Goal: Task Accomplishment & Management: Use online tool/utility

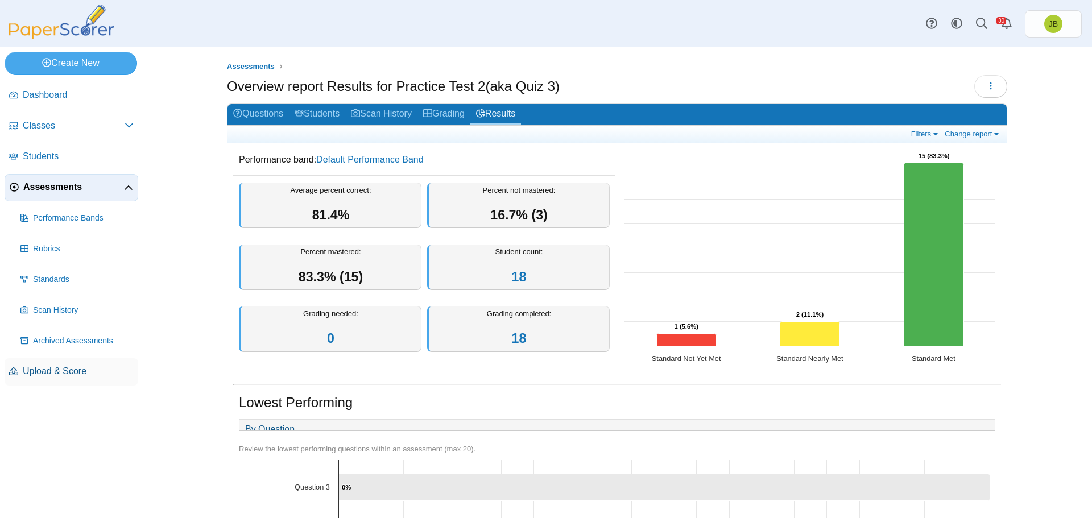
click at [49, 376] on span "Upload & Score" at bounding box center [78, 371] width 111 height 13
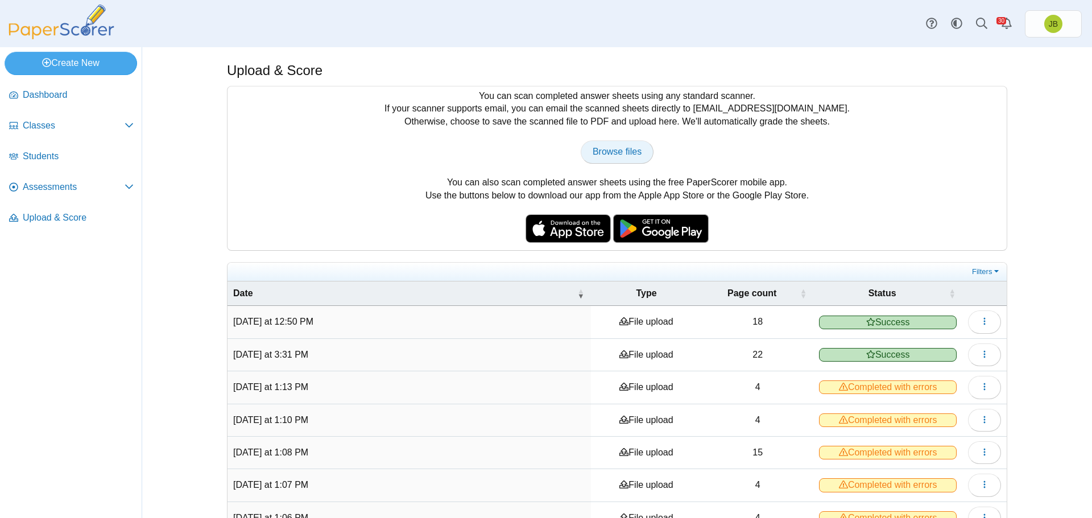
click at [607, 159] on link "Browse files" at bounding box center [617, 151] width 73 height 23
type input "**********"
click at [983, 322] on icon "button" at bounding box center [984, 321] width 9 height 9
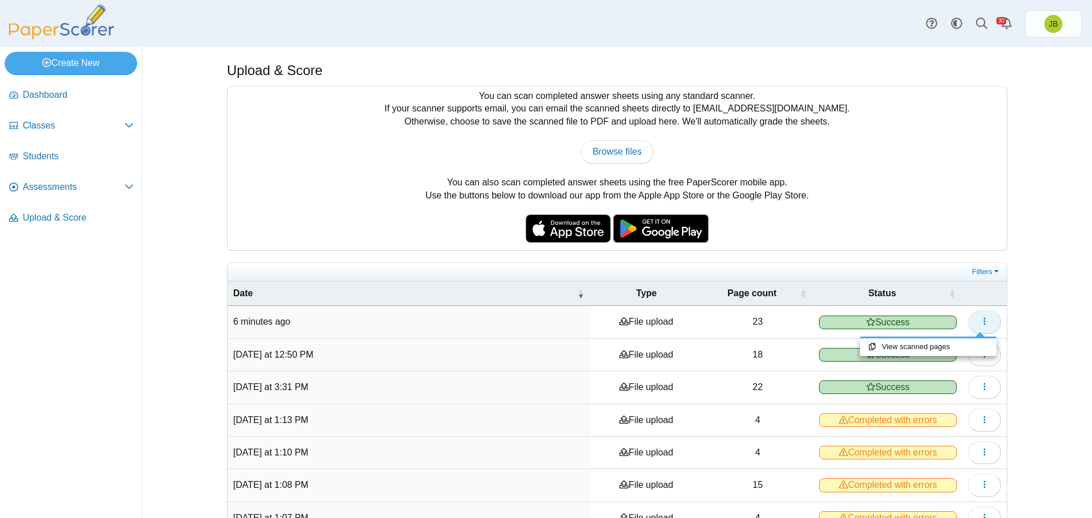
click at [981, 321] on icon "button" at bounding box center [984, 321] width 9 height 9
click at [64, 190] on span "Assessments" at bounding box center [74, 187] width 102 height 13
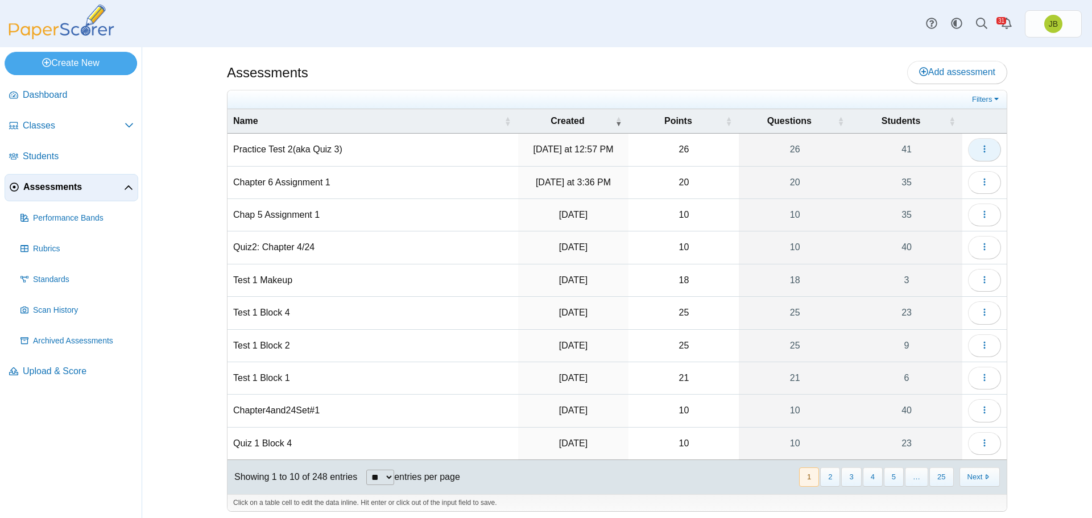
click at [983, 149] on use "button" at bounding box center [984, 149] width 2 height 7
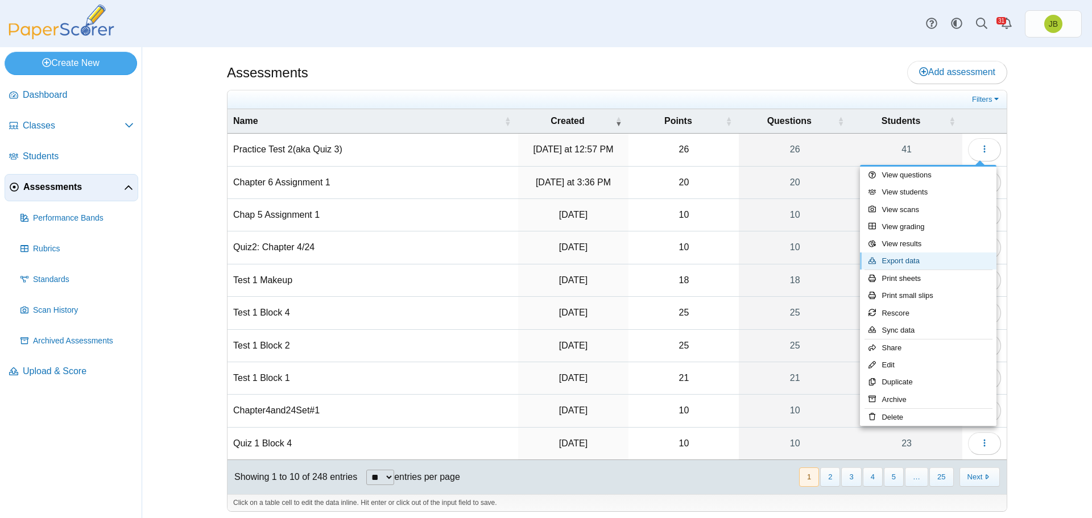
click at [908, 260] on link "Export data" at bounding box center [928, 260] width 136 height 17
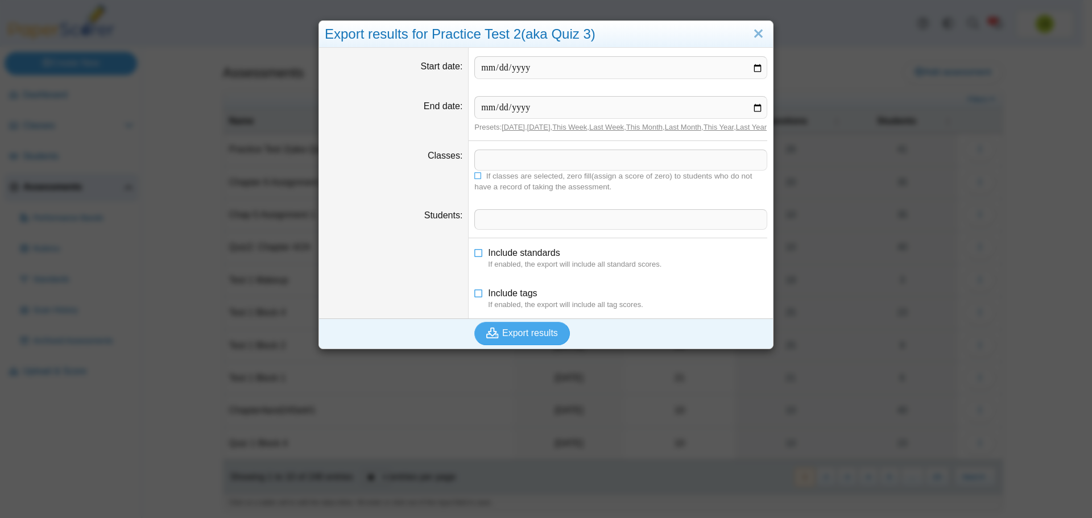
click at [490, 167] on span at bounding box center [621, 159] width 292 height 19
click at [519, 338] on span "Export results" at bounding box center [530, 333] width 56 height 10
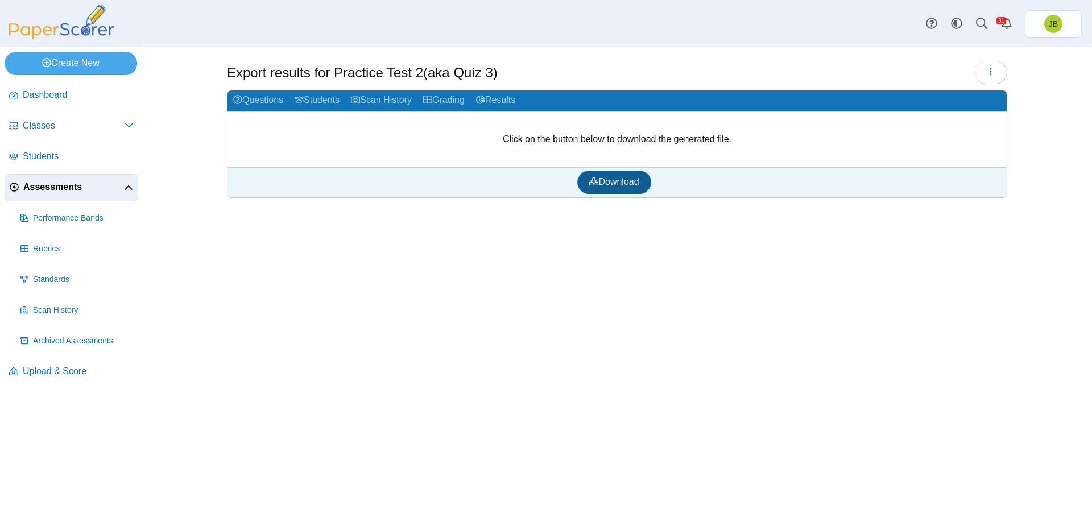
click at [613, 182] on span "Download" at bounding box center [613, 182] width 49 height 10
click at [985, 68] on button "button" at bounding box center [990, 72] width 33 height 23
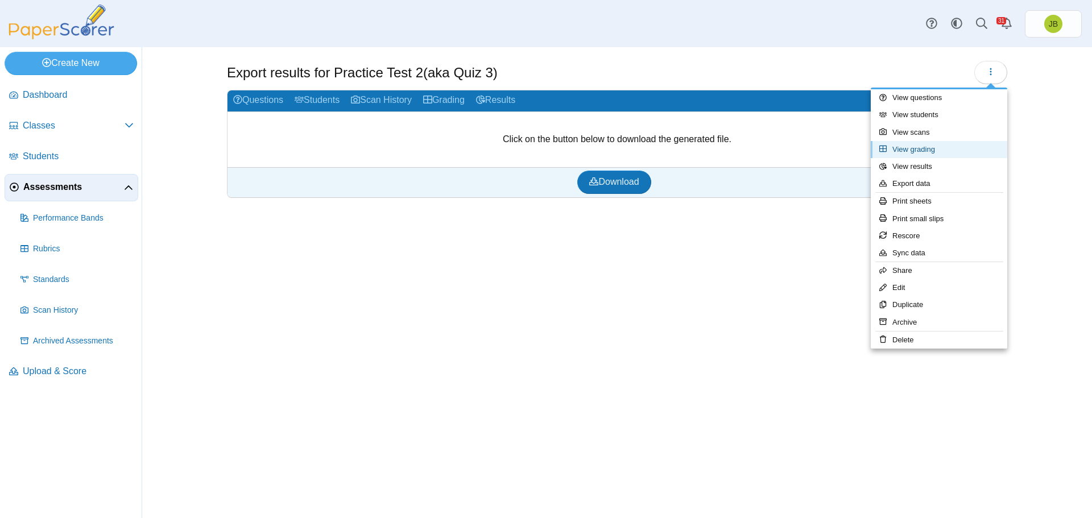
click at [914, 148] on link "View grading" at bounding box center [939, 149] width 136 height 17
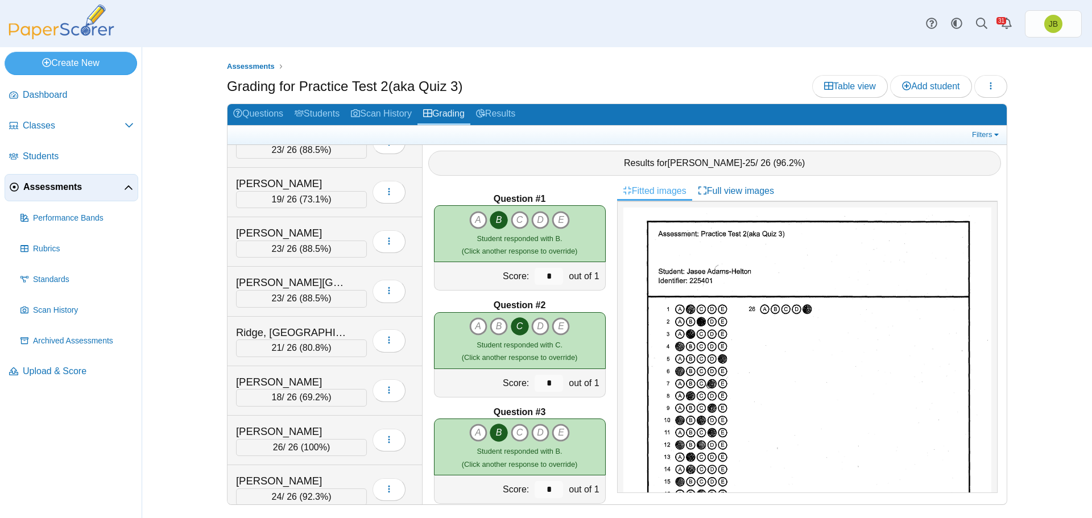
scroll to position [1478, 0]
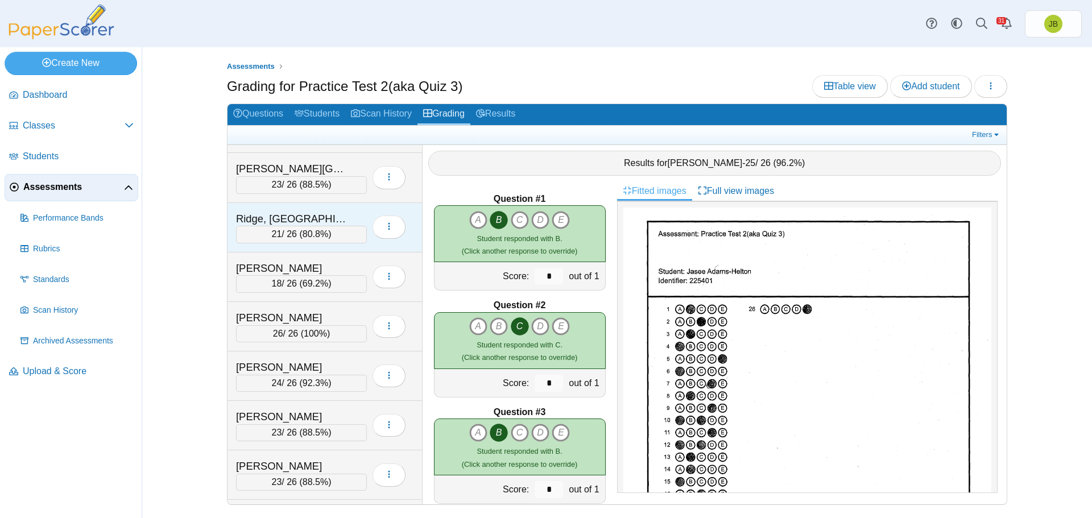
click at [352, 227] on div "21 / 26 ( 80.8% )" at bounding box center [301, 234] width 131 height 17
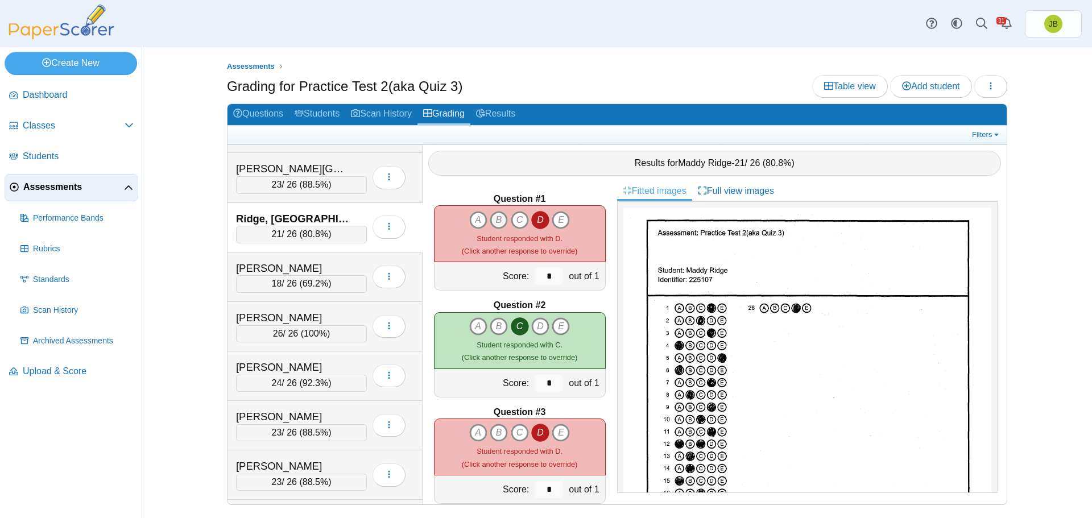
click at [495, 215] on icon "B" at bounding box center [499, 220] width 18 height 18
click at [536, 221] on icon "D" at bounding box center [540, 220] width 18 height 18
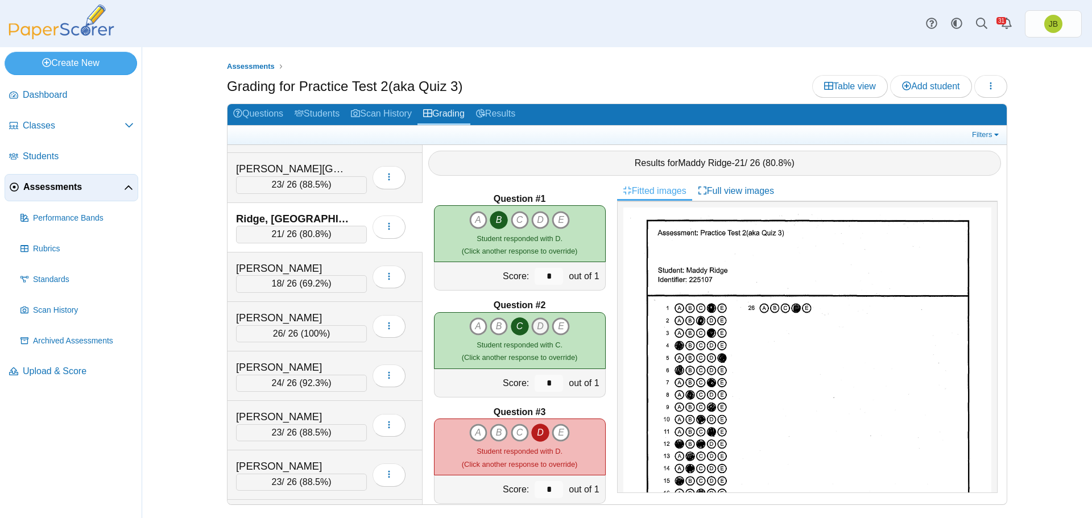
scroll to position [114, 0]
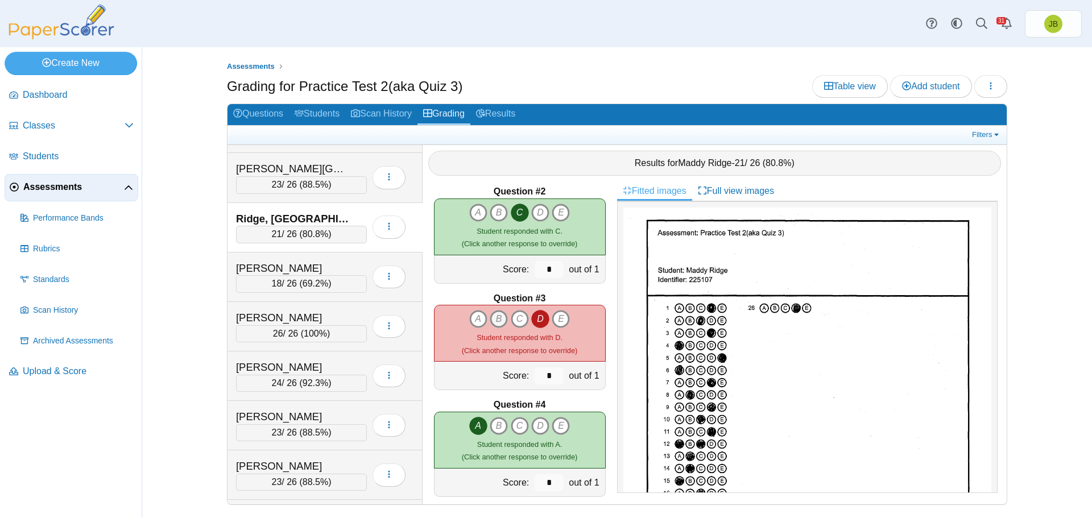
click at [495, 319] on icon "B" at bounding box center [499, 319] width 18 height 18
click at [536, 317] on icon "D" at bounding box center [540, 319] width 18 height 18
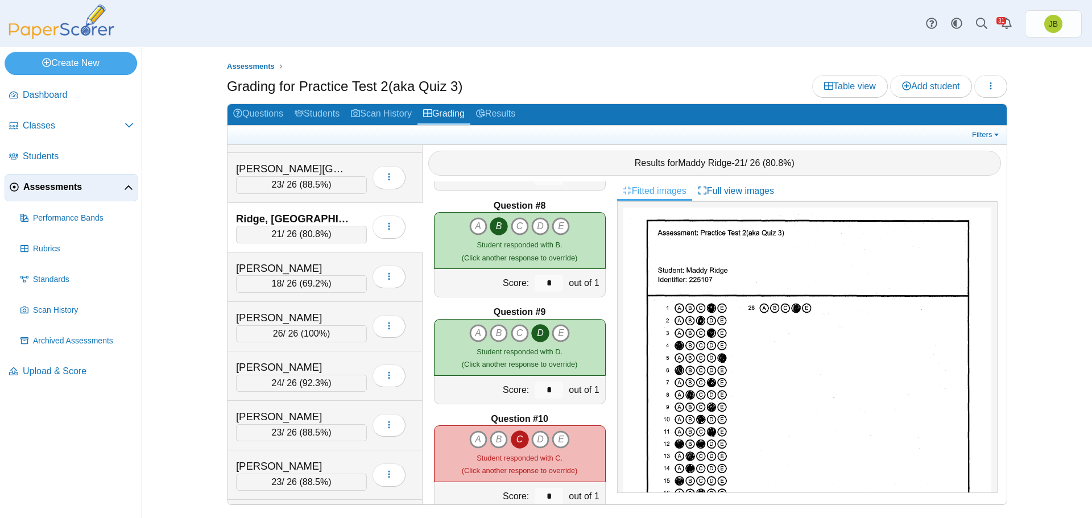
scroll to position [796, 0]
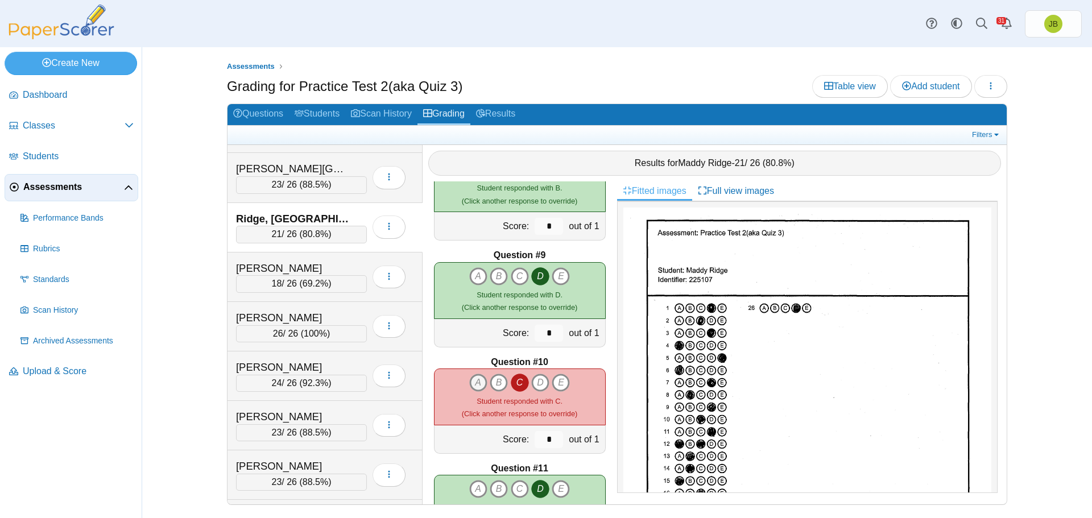
click at [475, 381] on icon "A" at bounding box center [478, 383] width 18 height 18
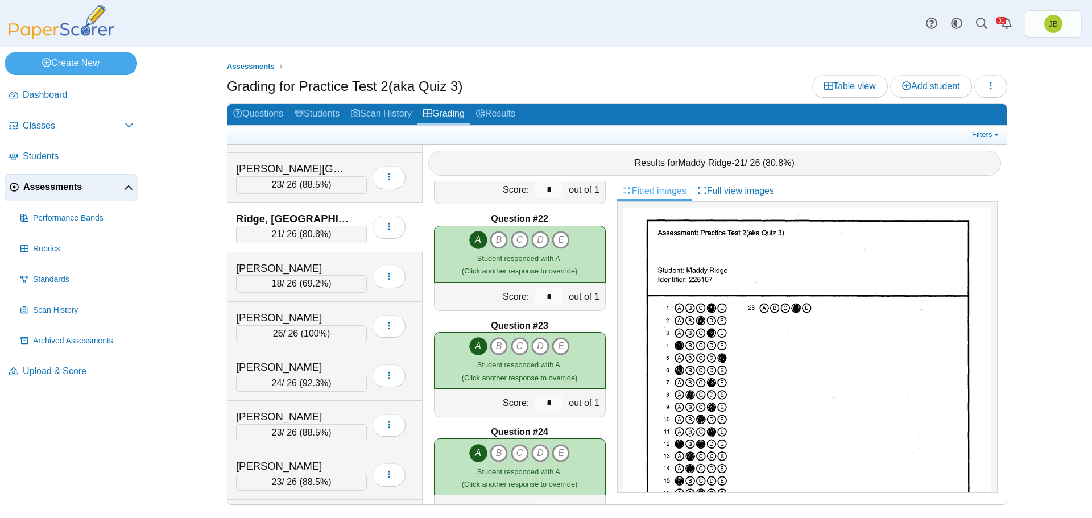
scroll to position [2470, 0]
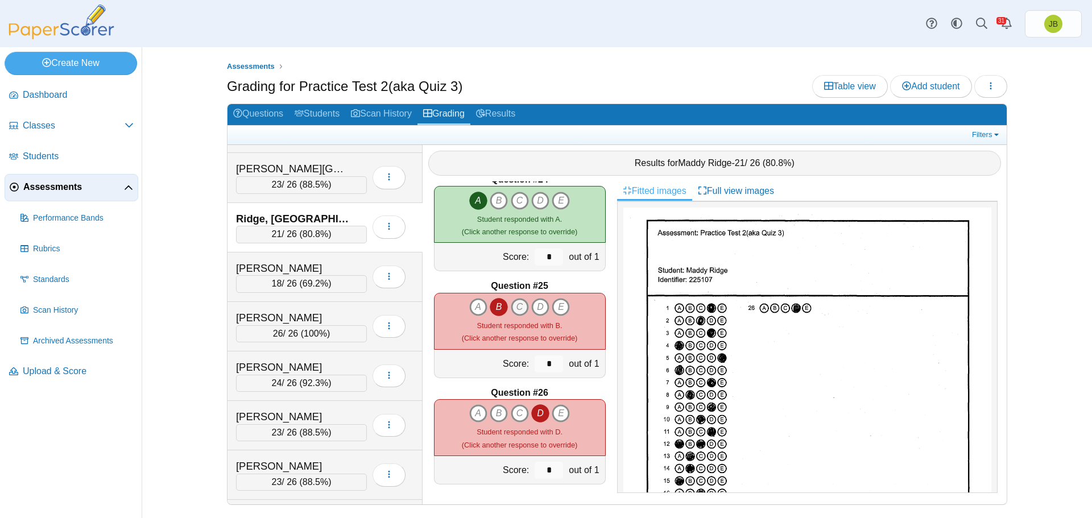
click at [516, 309] on icon "C" at bounding box center [520, 307] width 18 height 18
click at [495, 308] on icon "B" at bounding box center [499, 307] width 18 height 18
click at [513, 413] on icon "C" at bounding box center [520, 413] width 18 height 18
click at [539, 415] on icon "D" at bounding box center [540, 413] width 18 height 18
click at [560, 308] on icon "E" at bounding box center [561, 307] width 18 height 18
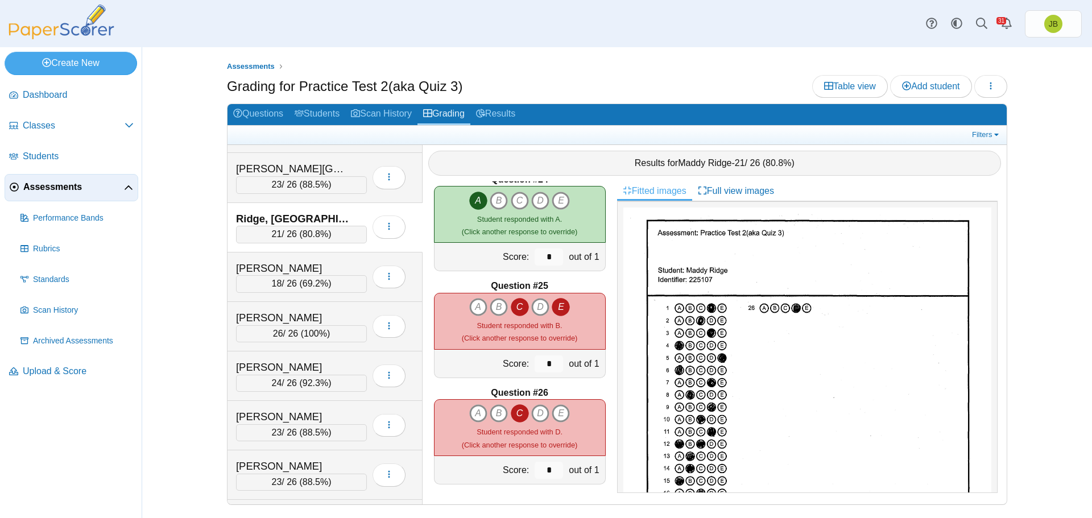
click at [516, 311] on icon "C" at bounding box center [520, 307] width 18 height 18
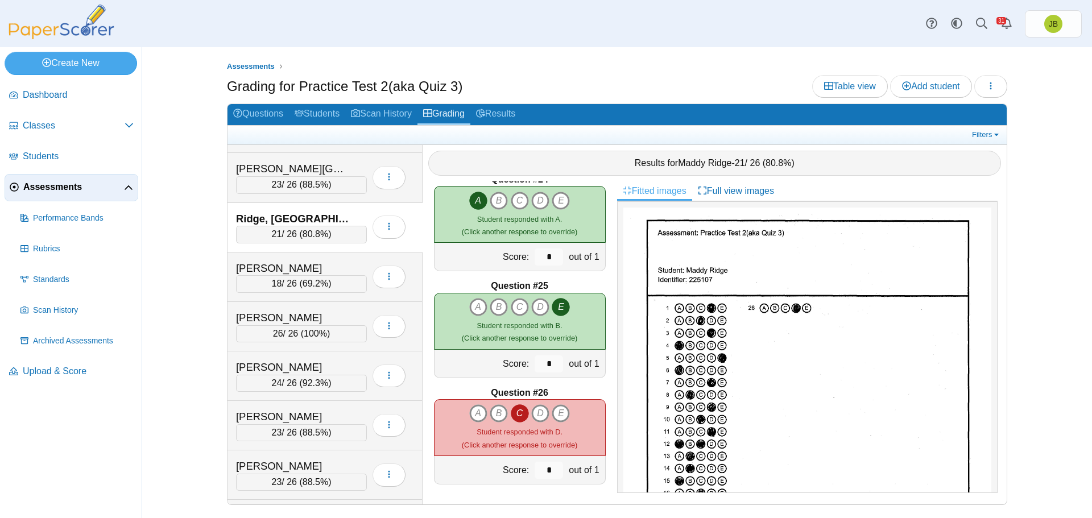
click at [607, 370] on div "Question #1 A B C D" at bounding box center [519, 342] width 194 height 323
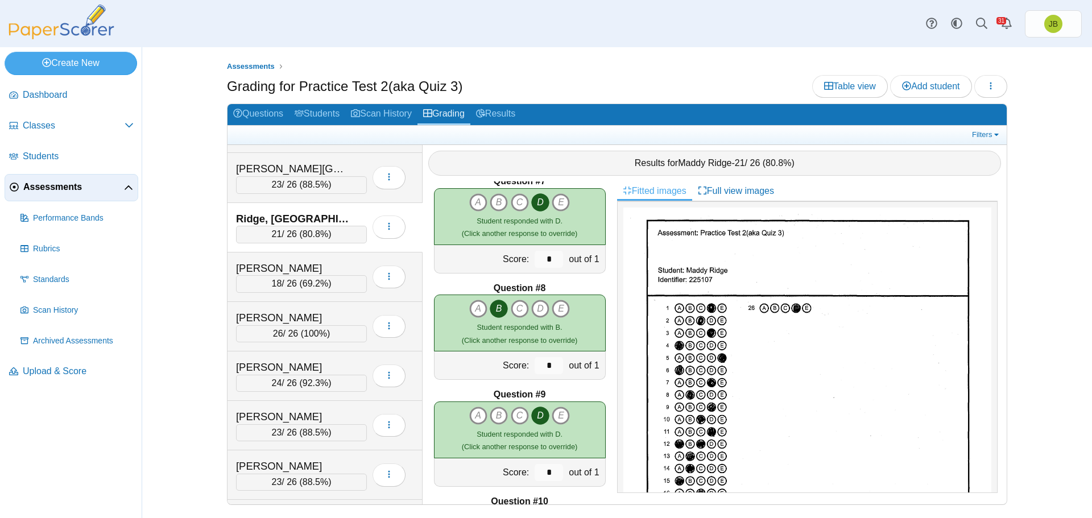
scroll to position [736, 0]
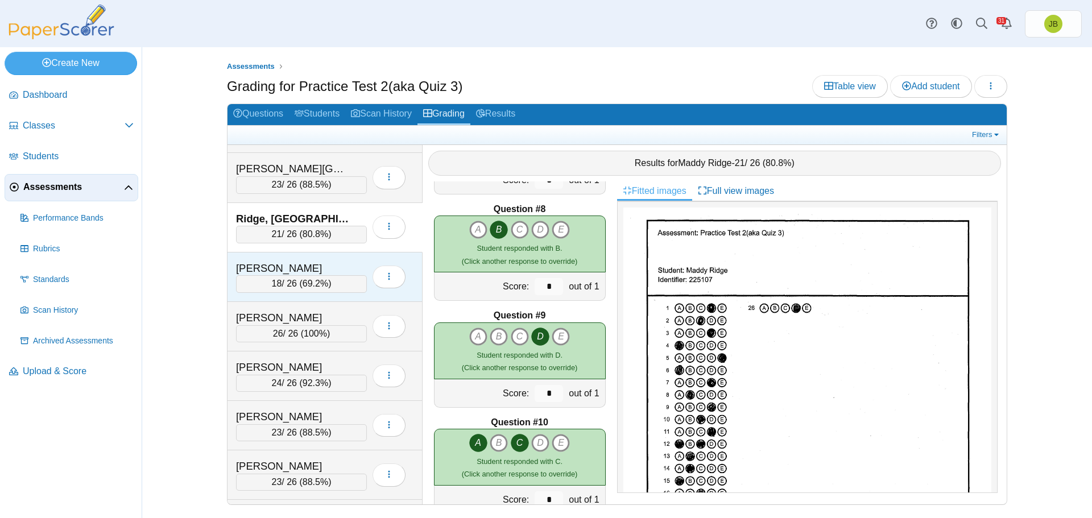
click at [338, 266] on div "[PERSON_NAME]" at bounding box center [293, 268] width 114 height 15
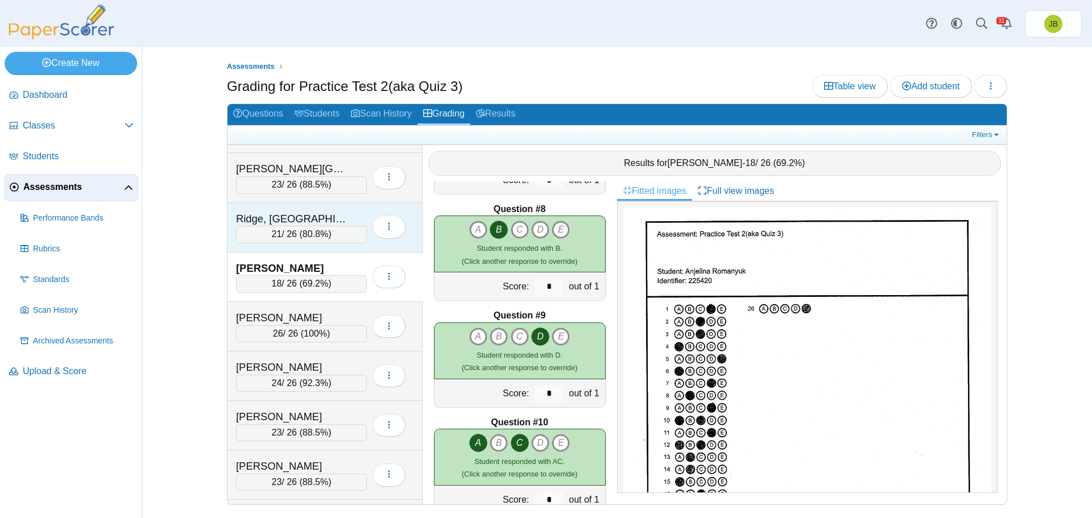
click at [343, 218] on div "Ridge, [GEOGRAPHIC_DATA]" at bounding box center [293, 219] width 114 height 15
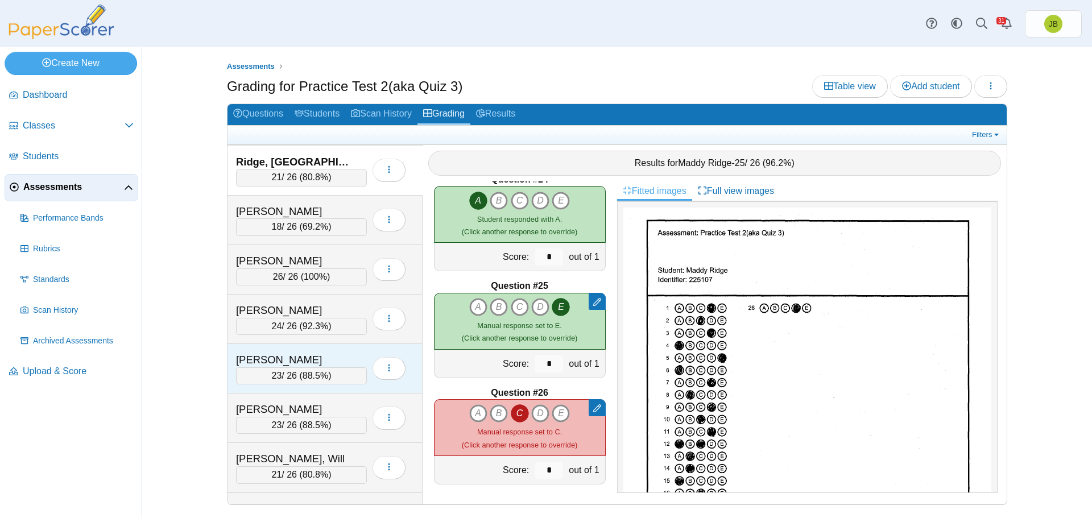
scroll to position [1672, 0]
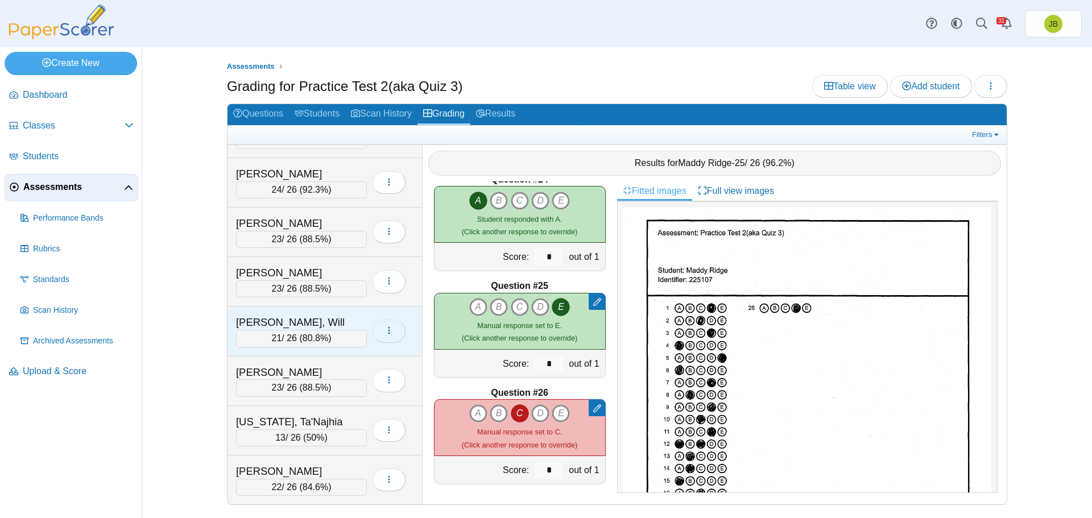
click at [392, 329] on icon "button" at bounding box center [388, 330] width 9 height 9
click at [305, 335] on span "80.8%" at bounding box center [315, 338] width 26 height 10
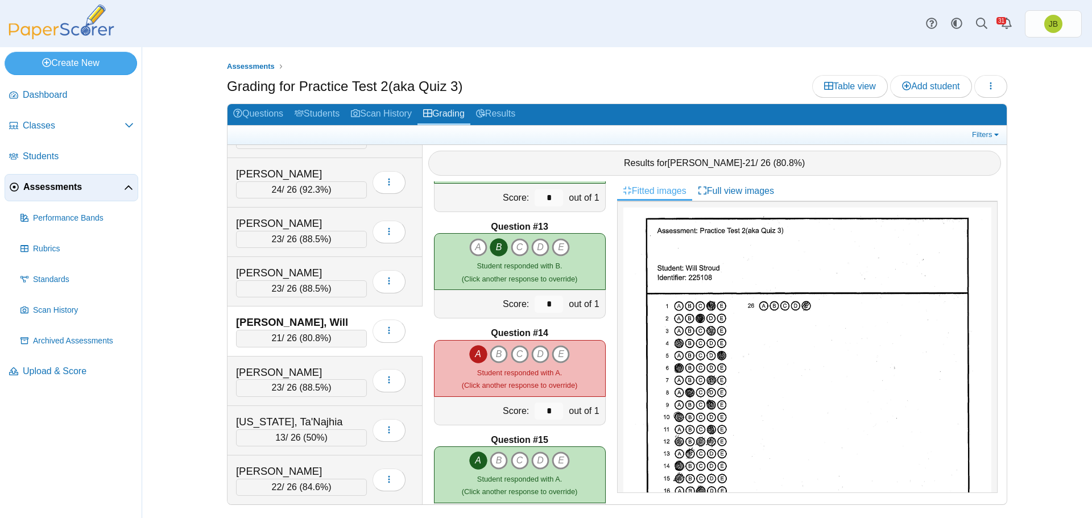
scroll to position [1194, 0]
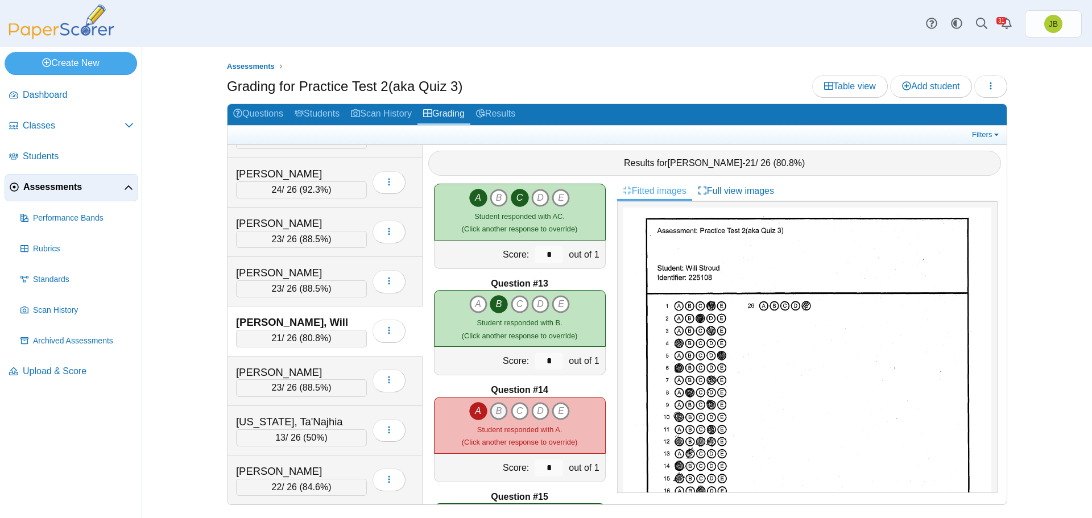
click at [498, 408] on icon "B" at bounding box center [499, 411] width 18 height 18
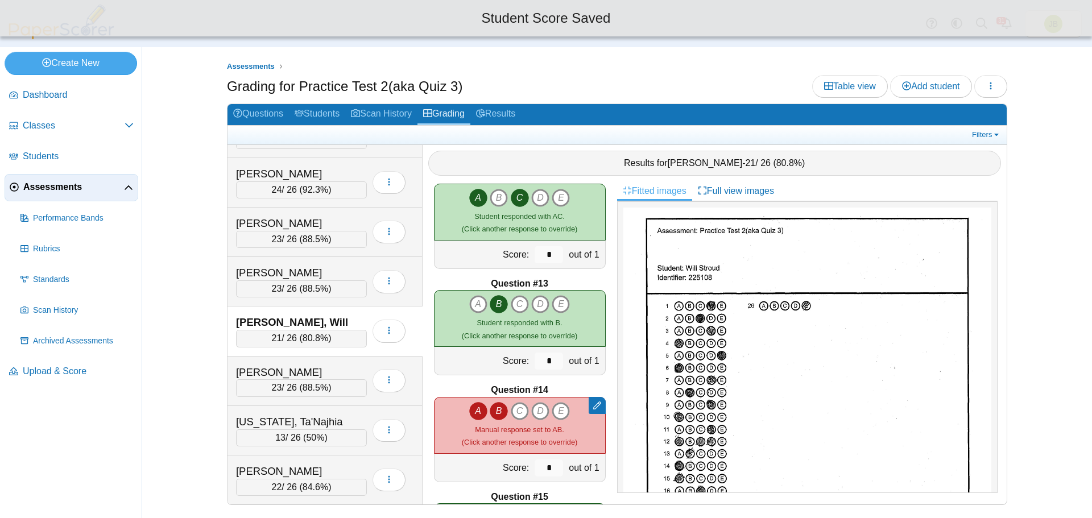
click at [474, 412] on icon "A" at bounding box center [478, 411] width 18 height 18
type input "*"
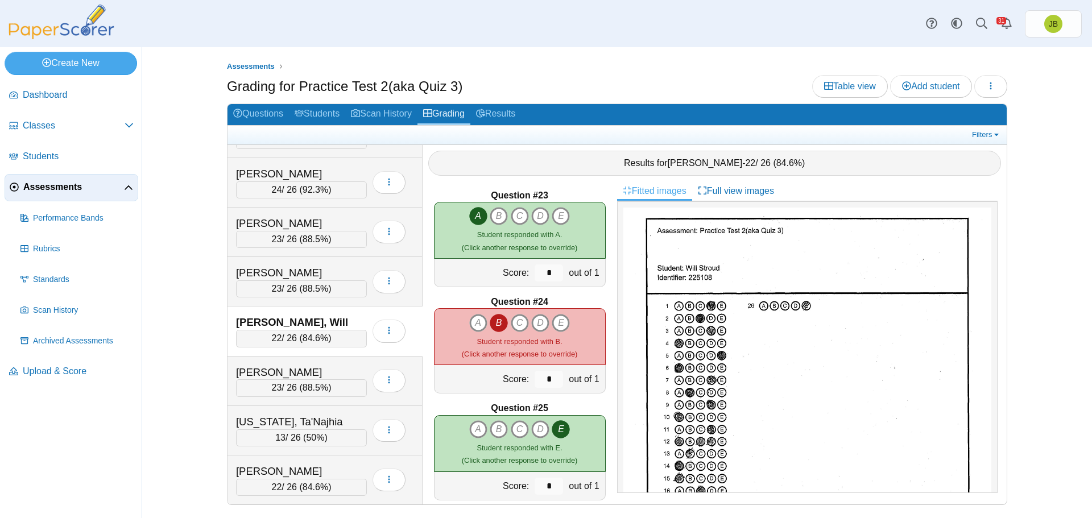
scroll to position [2374, 0]
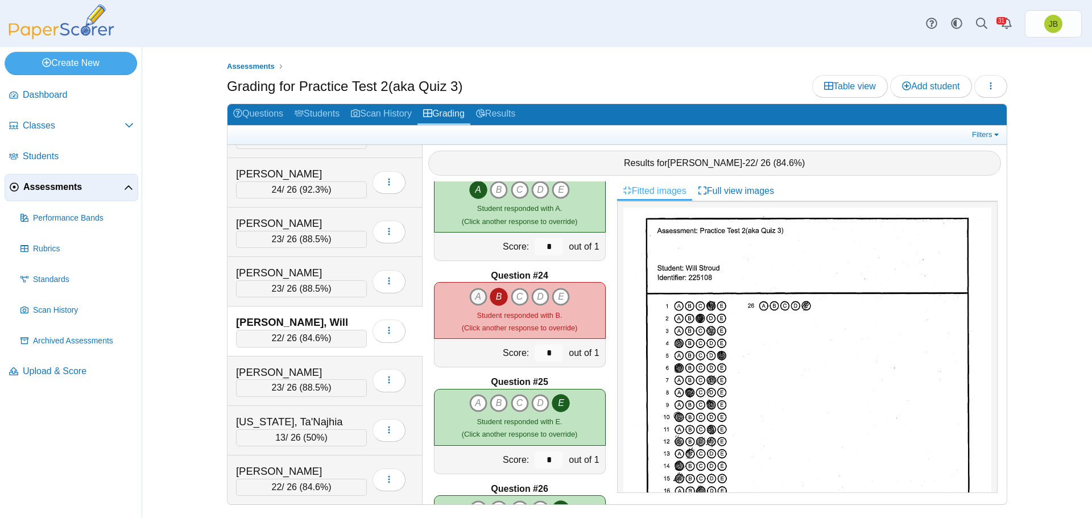
click at [469, 303] on icon "A" at bounding box center [478, 297] width 18 height 18
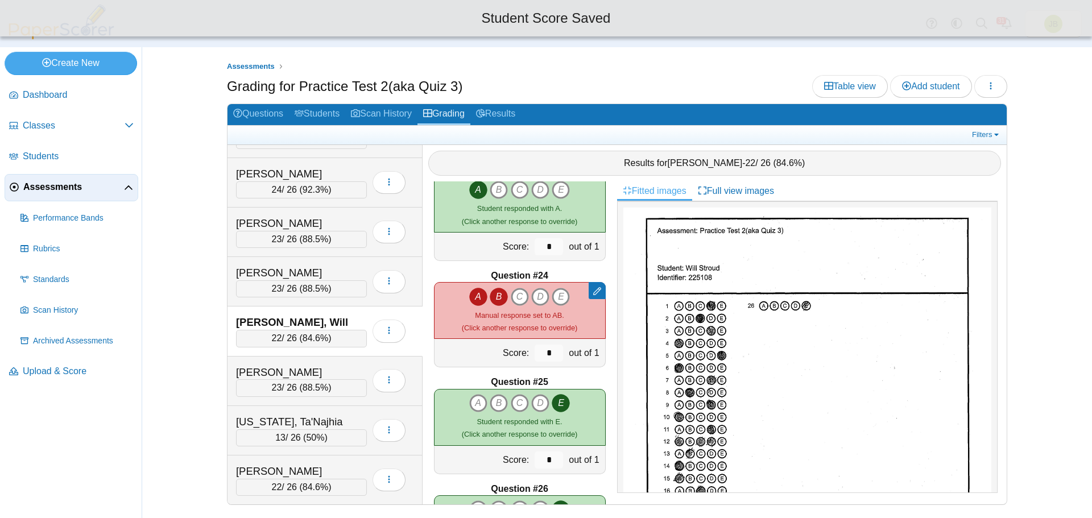
click at [490, 299] on icon "B" at bounding box center [499, 297] width 18 height 18
type input "*"
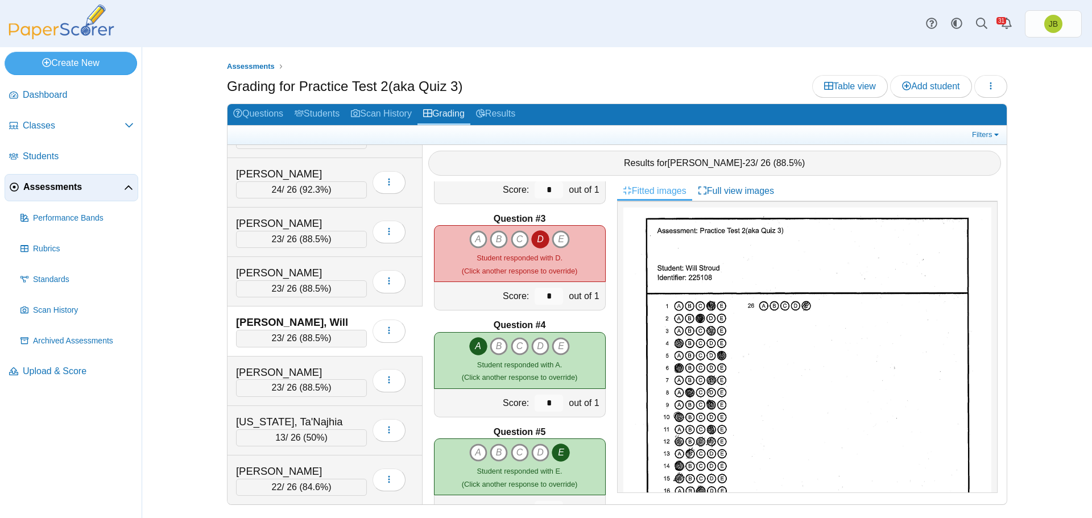
scroll to position [0, 0]
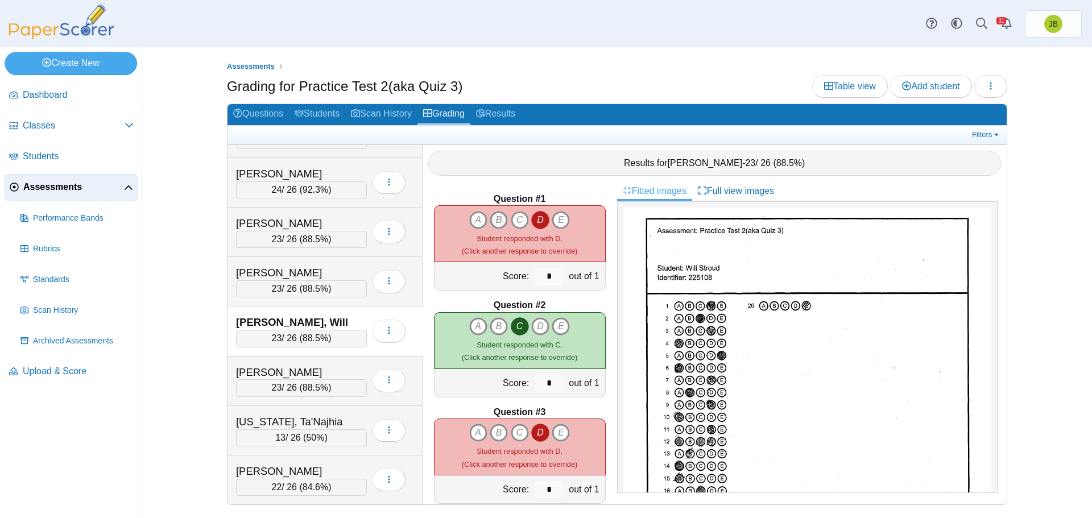
click at [490, 221] on icon "B" at bounding box center [499, 220] width 18 height 18
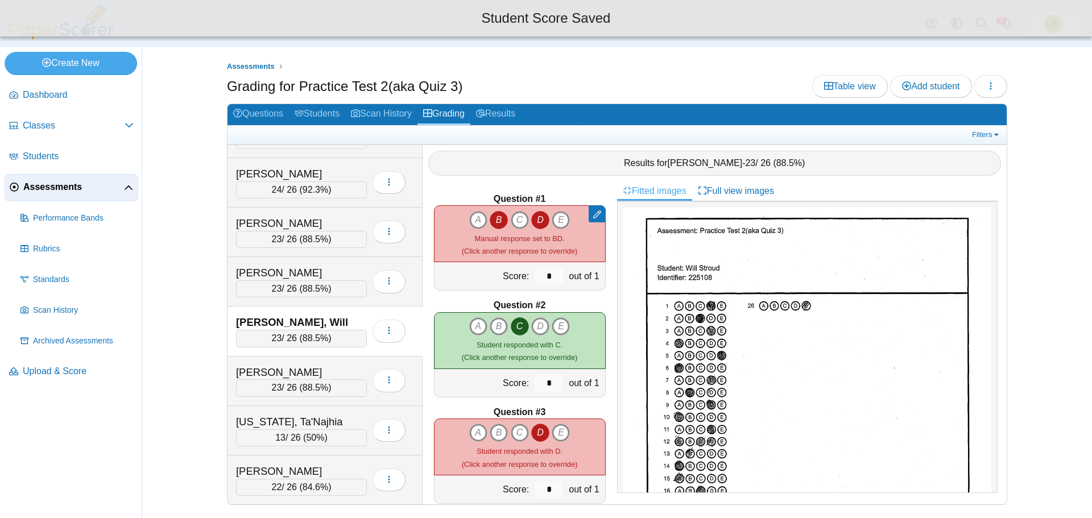
click at [536, 223] on icon "D" at bounding box center [540, 220] width 18 height 18
type input "*"
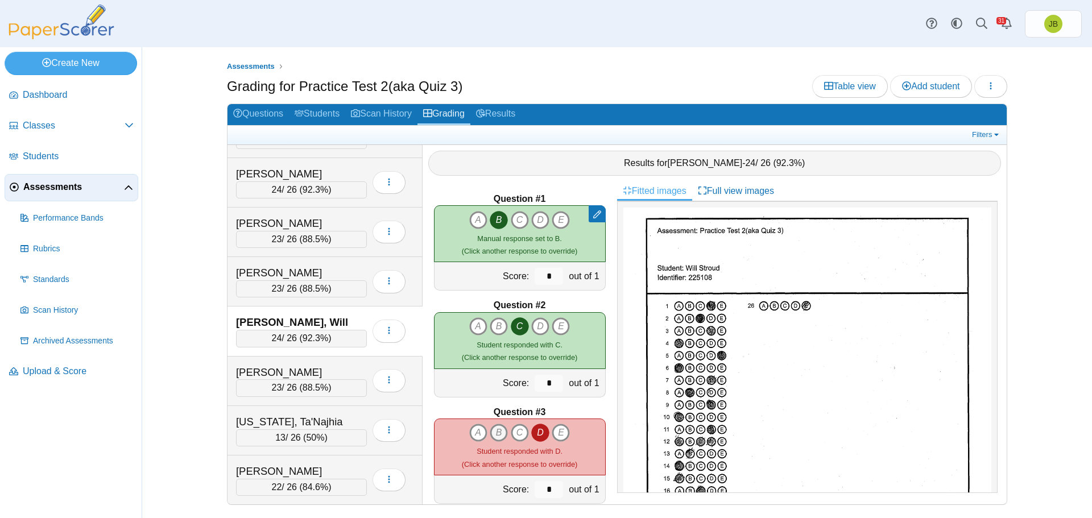
drag, startPoint x: 490, startPoint y: 434, endPoint x: 501, endPoint y: 435, distance: 10.9
click at [490, 434] on icon "B" at bounding box center [499, 433] width 18 height 18
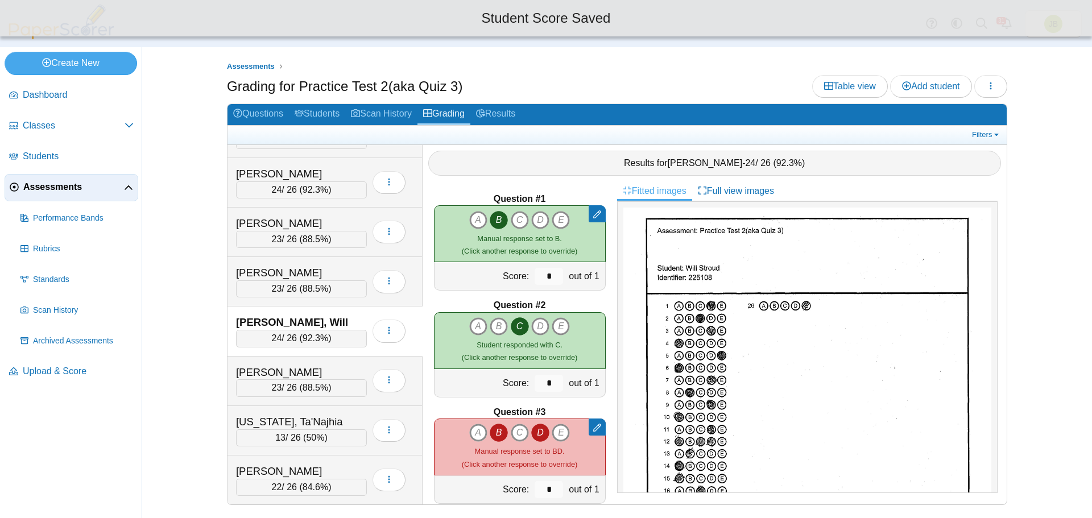
click at [543, 431] on icon "D" at bounding box center [540, 433] width 18 height 18
type input "*"
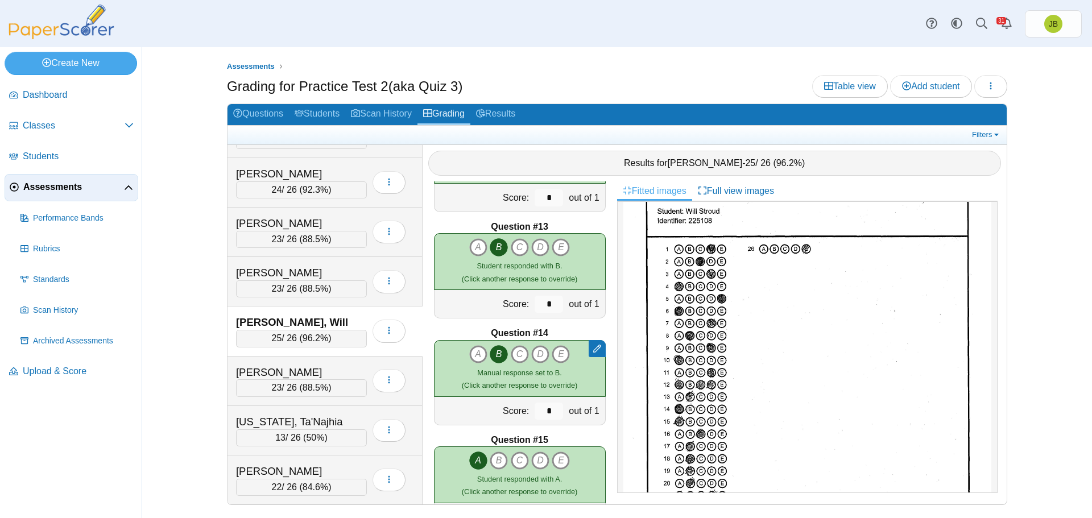
scroll to position [1194, 0]
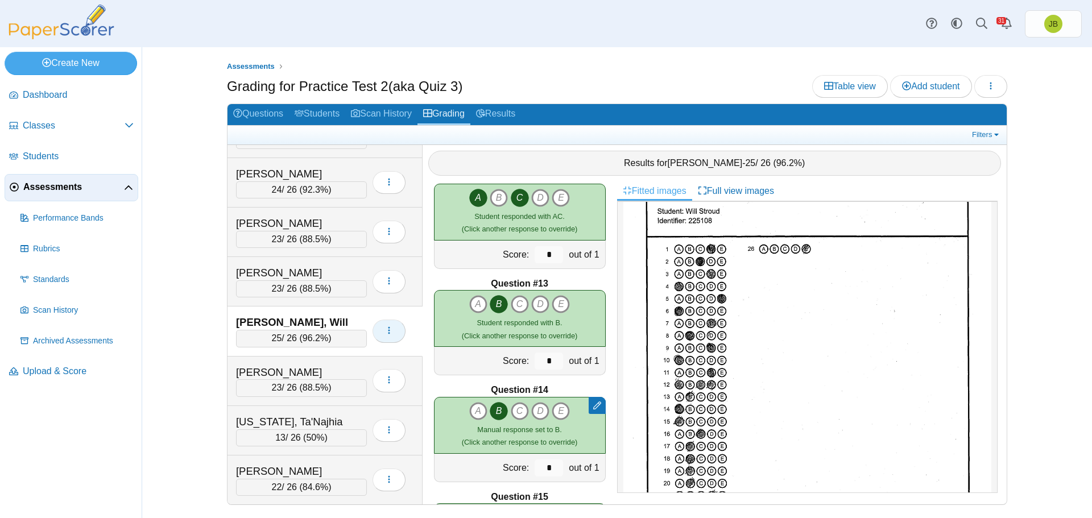
click at [393, 329] on icon "button" at bounding box center [388, 330] width 9 height 9
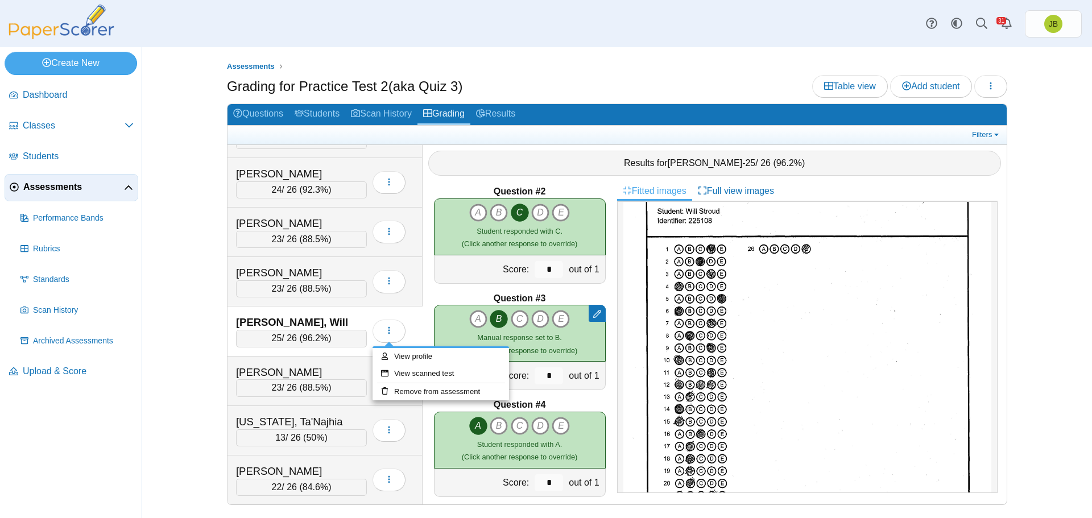
scroll to position [0, 0]
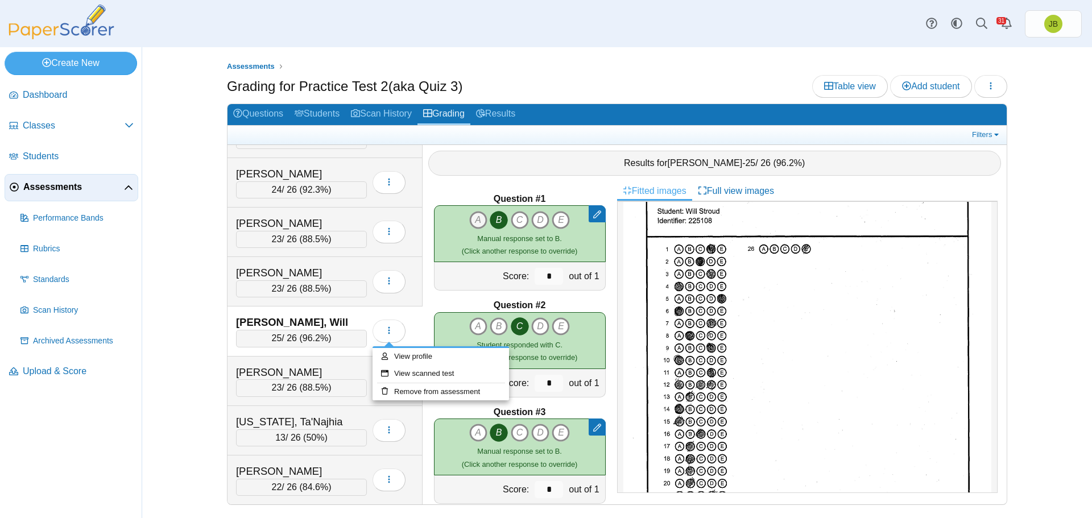
click at [473, 222] on icon "A" at bounding box center [478, 220] width 18 height 18
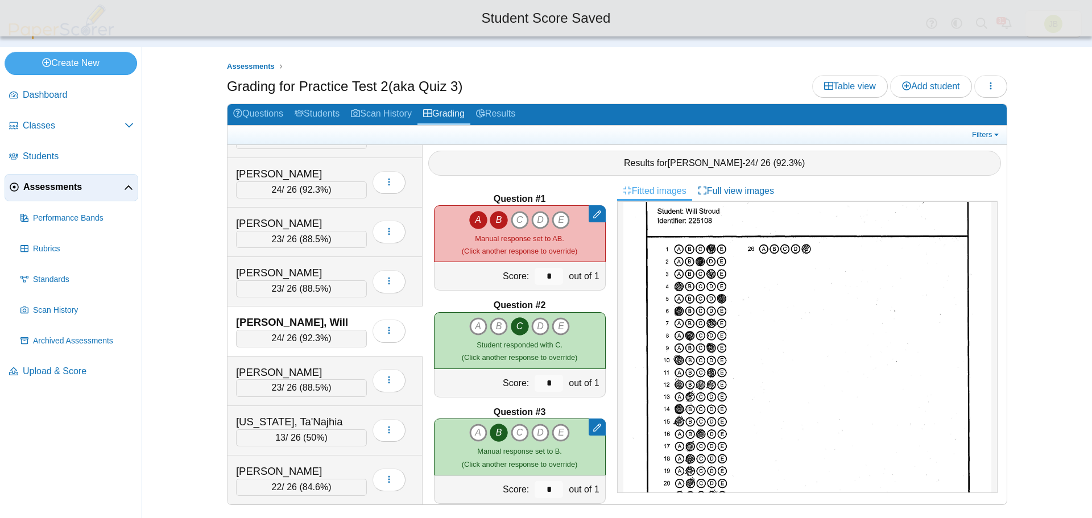
click at [495, 224] on icon "B" at bounding box center [499, 220] width 18 height 18
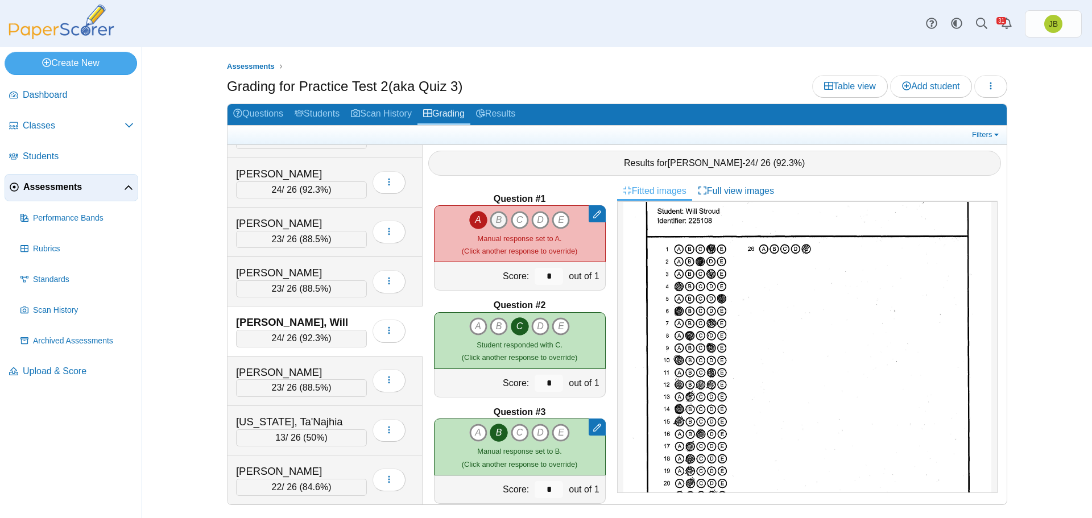
click at [492, 222] on icon "B" at bounding box center [499, 220] width 18 height 18
click at [471, 222] on icon "A" at bounding box center [478, 220] width 18 height 18
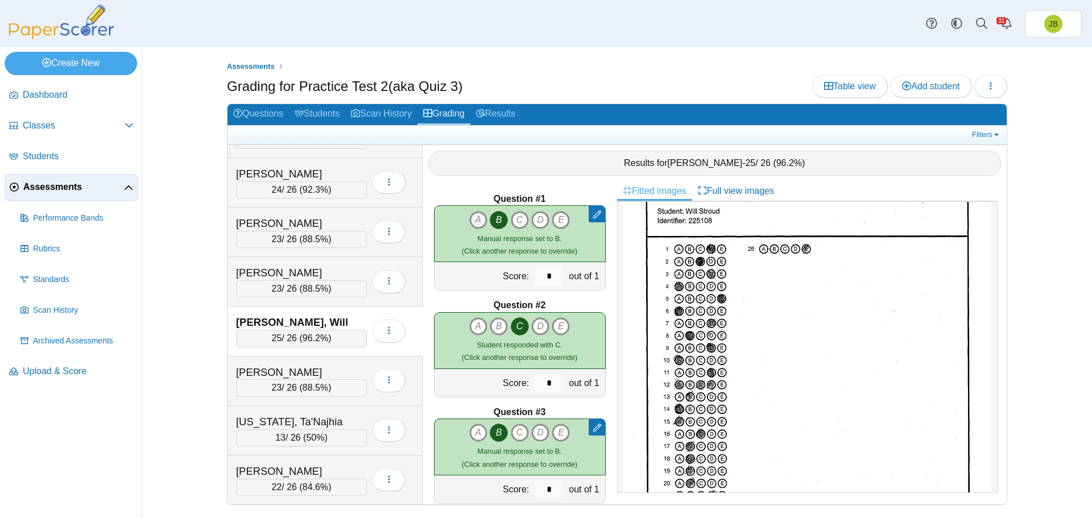
click at [471, 217] on icon "A" at bounding box center [478, 220] width 18 height 18
type input "*"
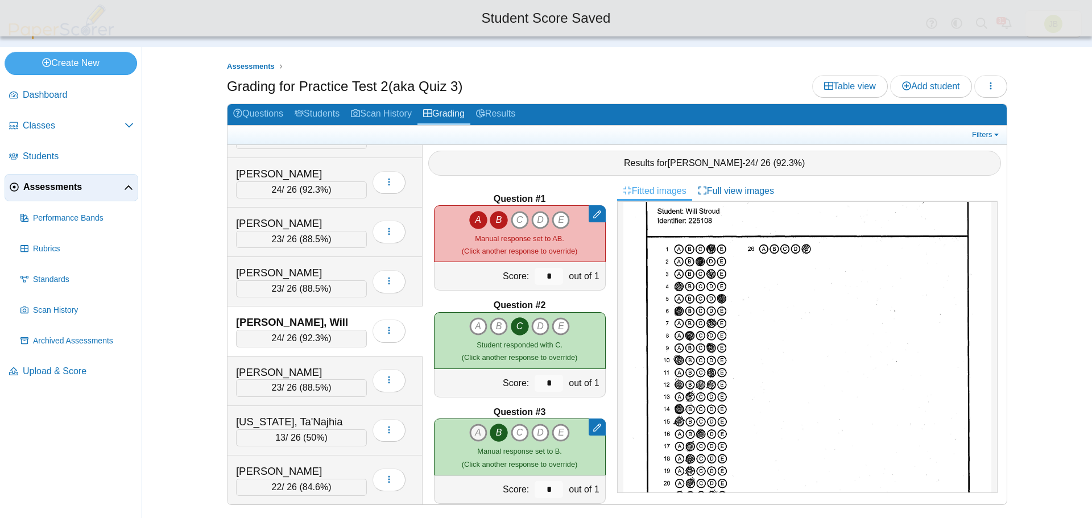
click at [476, 433] on icon "A" at bounding box center [478, 433] width 18 height 18
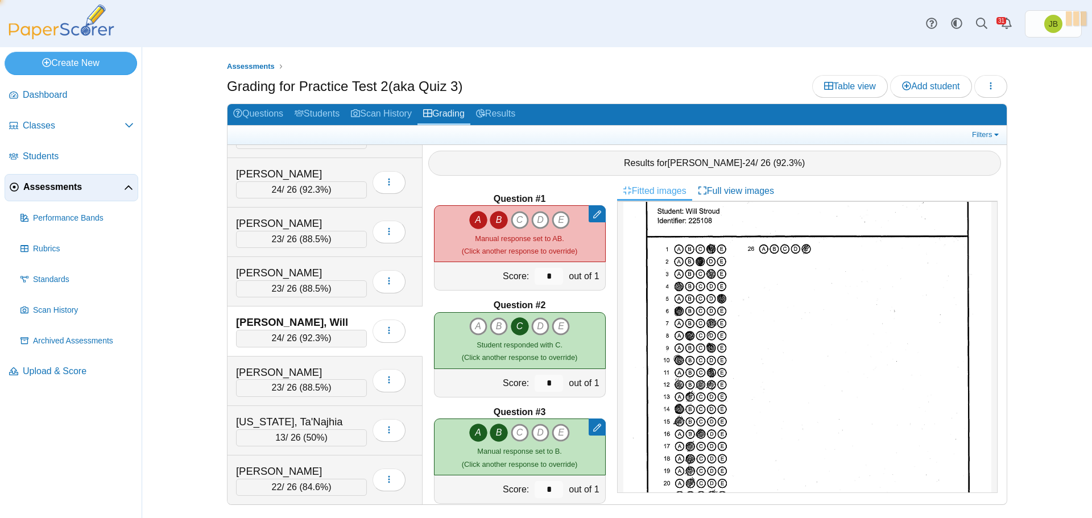
type input "*"
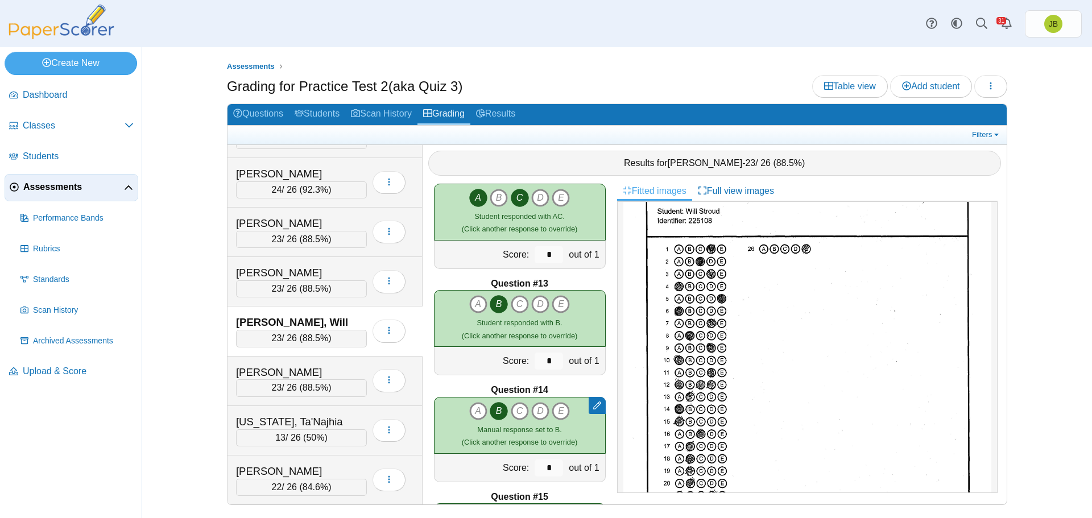
scroll to position [1251, 0]
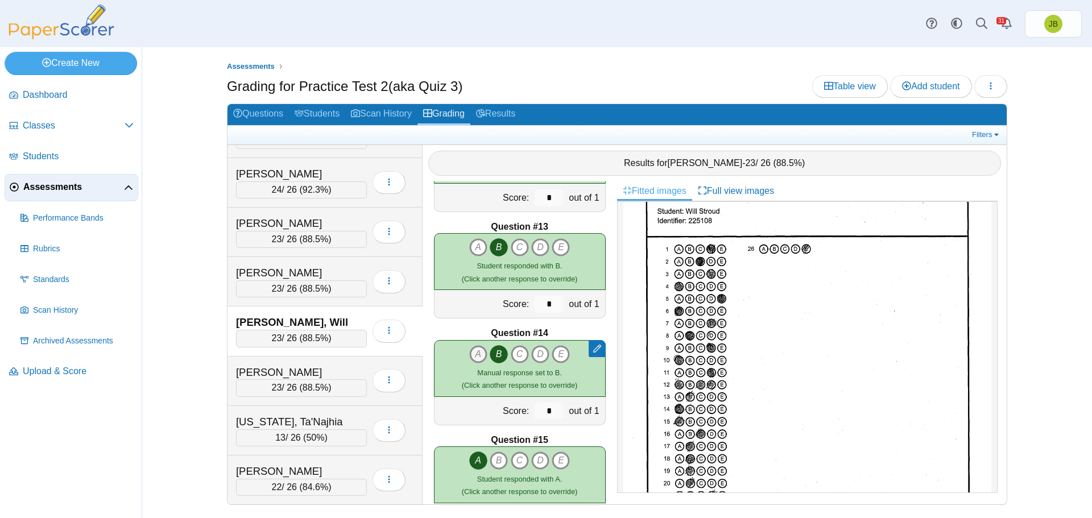
click at [475, 352] on icon "A" at bounding box center [478, 354] width 18 height 18
type input "*"
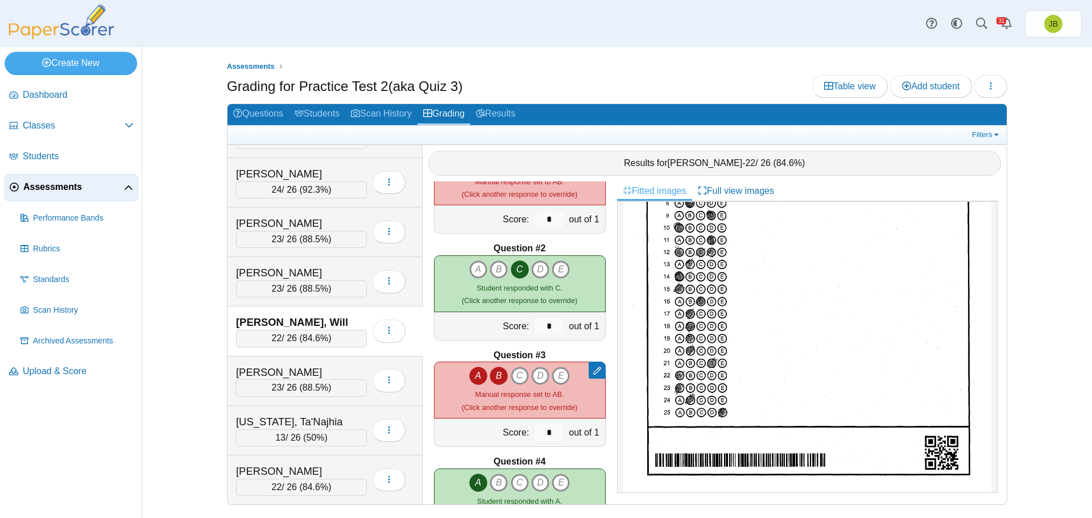
scroll to position [0, 0]
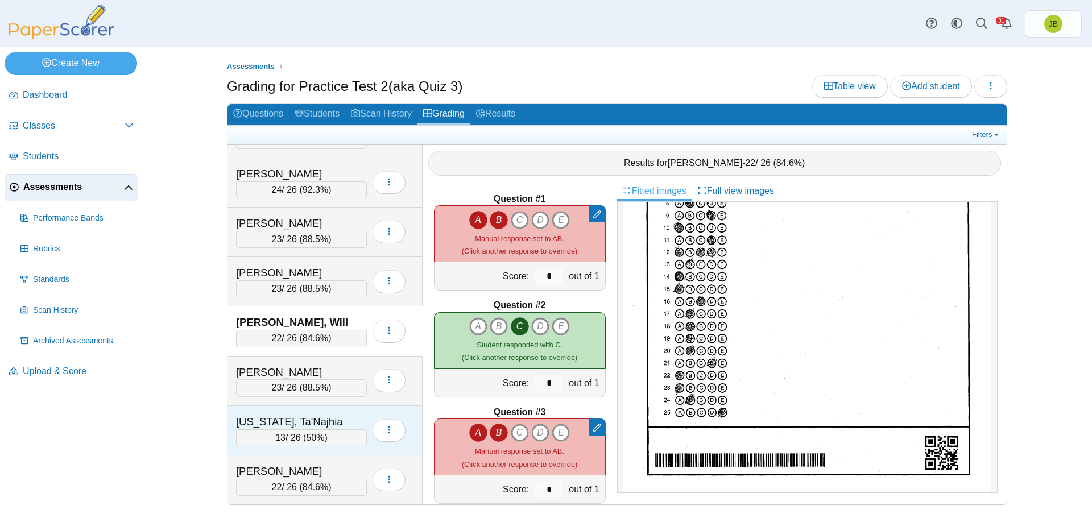
click at [346, 417] on div "[US_STATE], Ta'Najhia" at bounding box center [293, 421] width 114 height 15
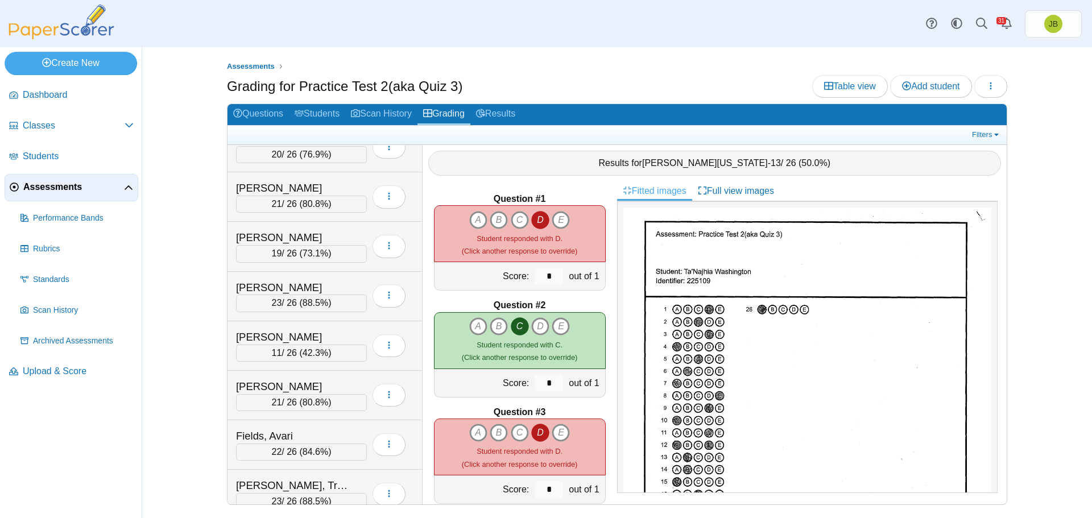
scroll to position [227, 0]
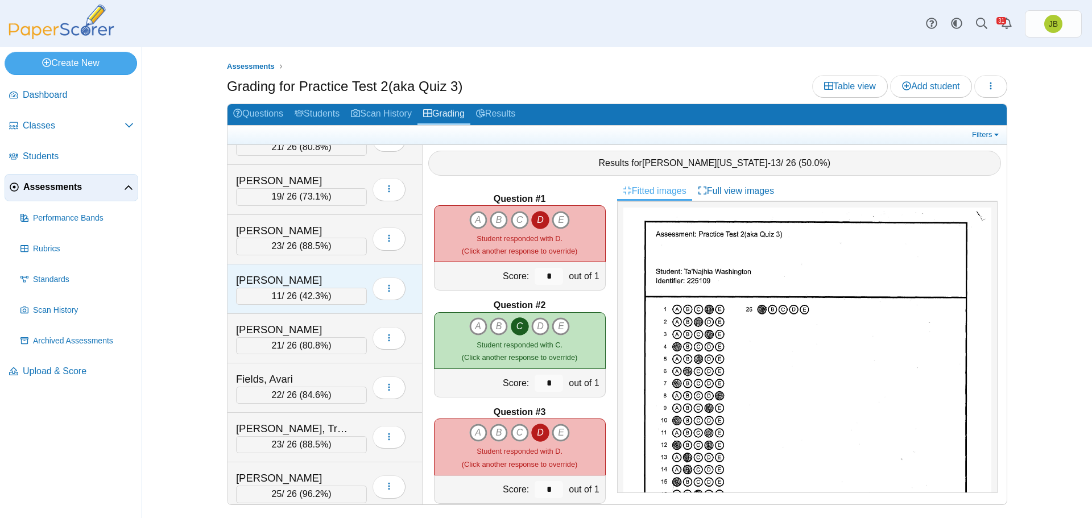
click at [337, 287] on div "[PERSON_NAME] 11 / 26 ( 42.3% )" at bounding box center [301, 289] width 131 height 32
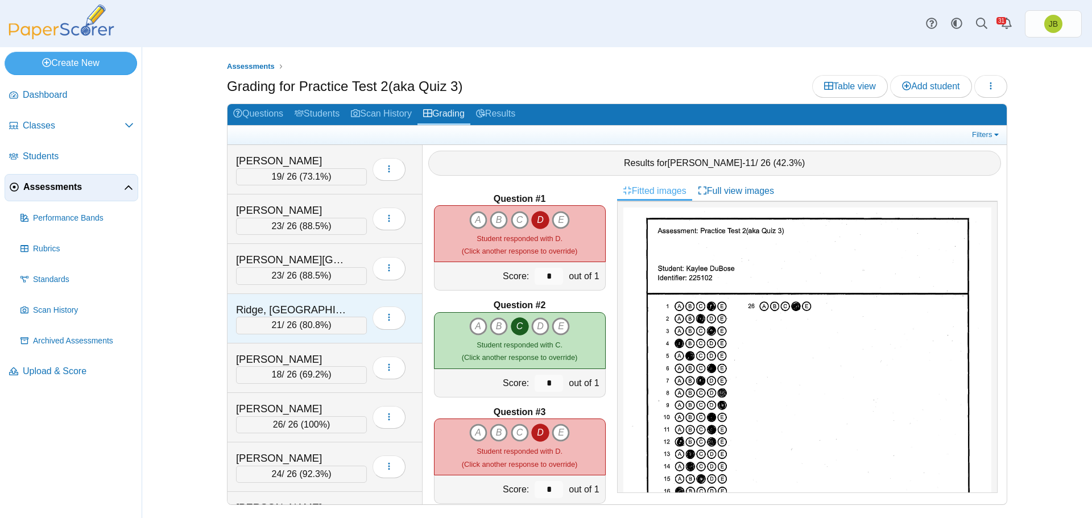
scroll to position [1330, 0]
